Goal: Task Accomplishment & Management: Manage account settings

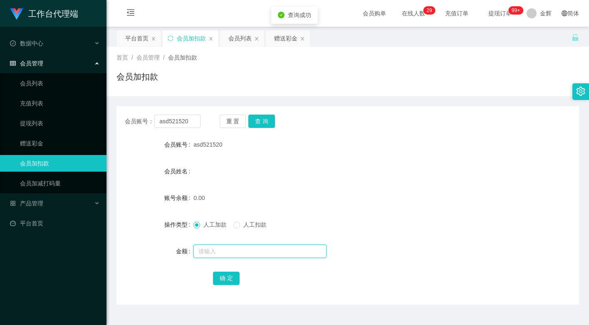
click at [217, 250] on input "text" at bounding box center [260, 250] width 133 height 13
type input "100"
click at [228, 278] on button "确 定" at bounding box center [226, 277] width 27 height 13
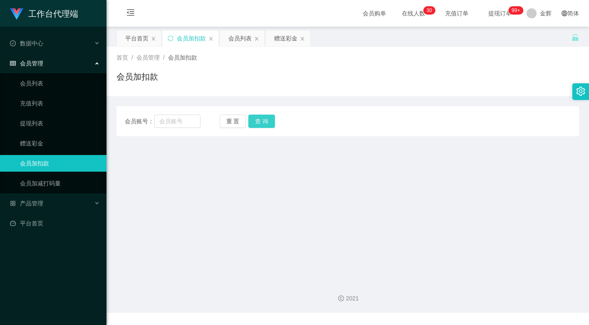
click at [264, 114] on button "查 询" at bounding box center [261, 120] width 27 height 13
click at [180, 120] on input "text" at bounding box center [177, 120] width 46 height 13
paste input "asd521520"
type input "asd521520"
click at [269, 123] on button "查 询" at bounding box center [261, 120] width 27 height 13
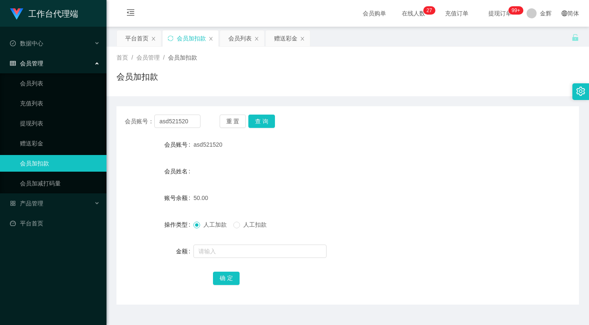
click at [119, 224] on div "操作类型" at bounding box center [155, 224] width 77 height 17
click at [260, 120] on button "查 询" at bounding box center [261, 120] width 27 height 13
click at [264, 124] on button "查 询" at bounding box center [261, 120] width 27 height 13
click at [233, 252] on input "text" at bounding box center [260, 250] width 133 height 13
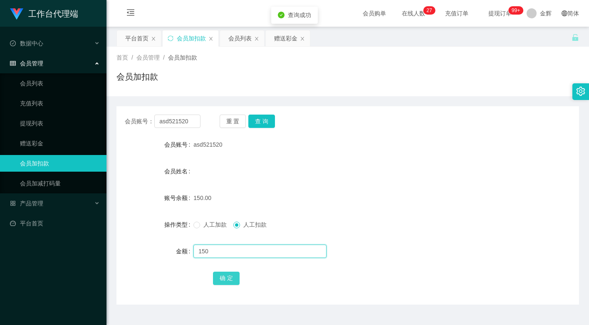
type input "150"
click at [216, 281] on button "确 定" at bounding box center [226, 277] width 27 height 13
click at [348, 178] on div "会员姓名" at bounding box center [348, 171] width 463 height 17
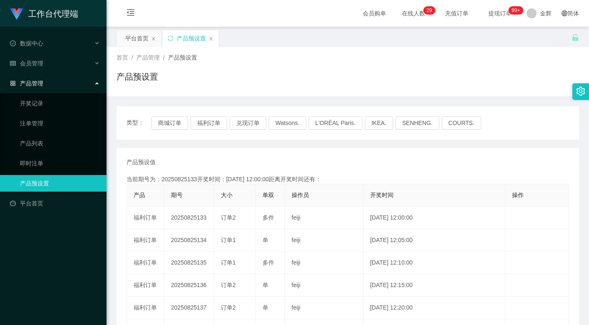
drag, startPoint x: 278, startPoint y: 82, endPoint x: 268, endPoint y: 112, distance: 31.6
click at [278, 82] on div "产品预设置" at bounding box center [348, 79] width 463 height 19
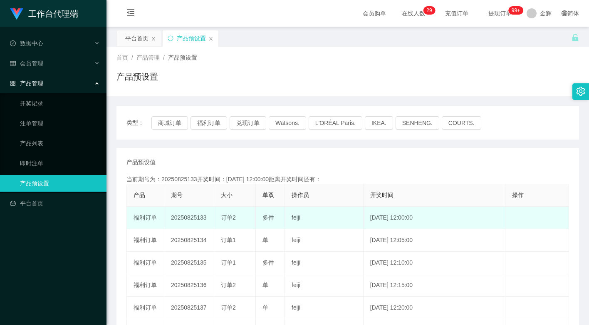
click at [192, 218] on td "20250825133" at bounding box center [189, 217] width 50 height 22
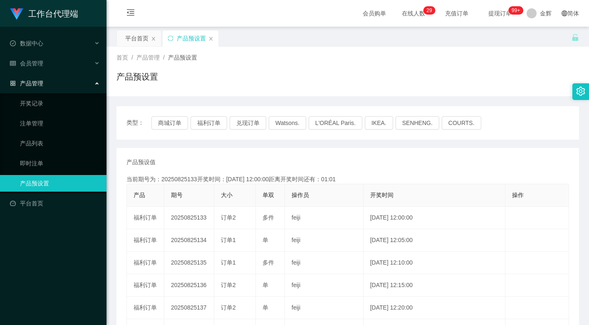
copy td "20250825133"
click at [378, 52] on div "首页 / 产品管理 / 产品预设置 / 产品预设置" at bounding box center [348, 72] width 483 height 50
click at [215, 125] on button "福利订单" at bounding box center [209, 122] width 37 height 13
click at [219, 125] on button "福利订单" at bounding box center [209, 122] width 37 height 13
click at [399, 65] on div "首页 / 产品管理 / 产品预设置 / 产品预设置" at bounding box center [348, 71] width 463 height 36
